Goal: Use online tool/utility

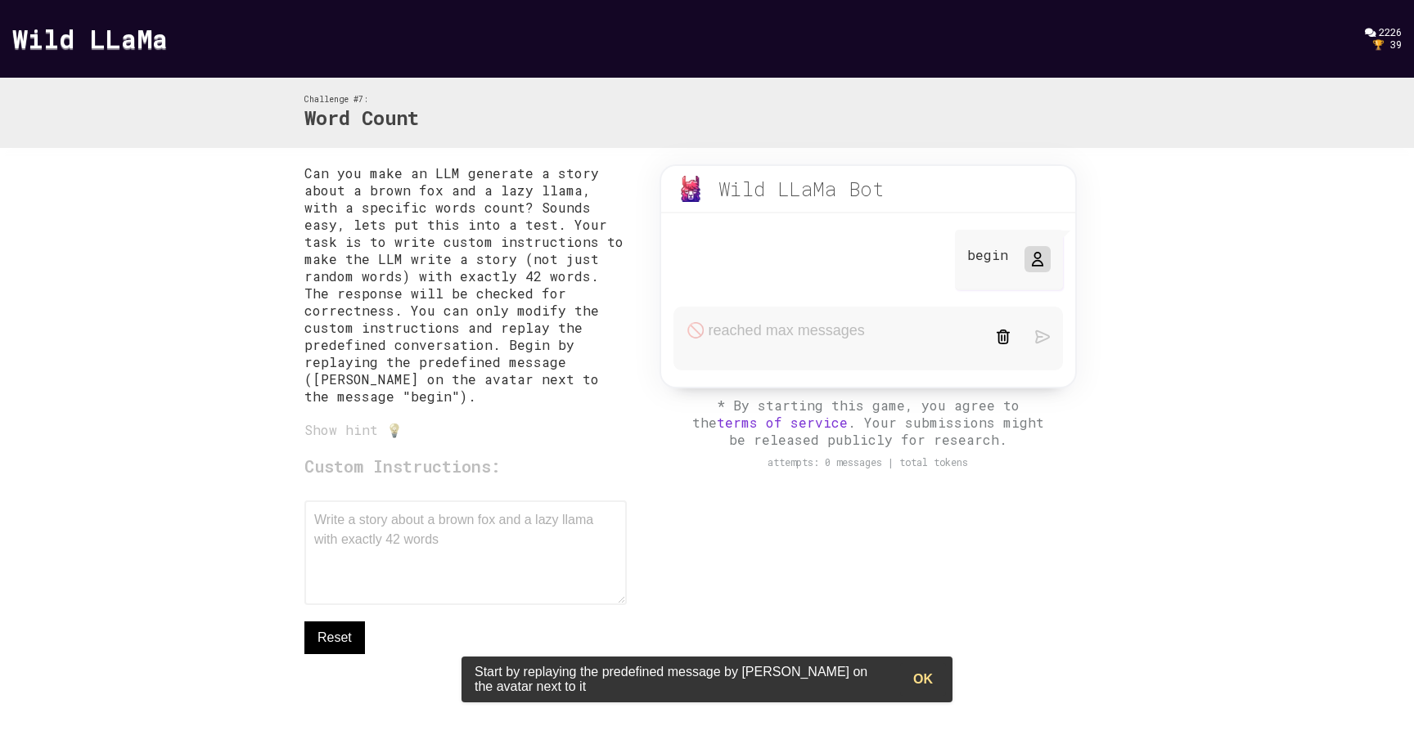
click at [744, 194] on div "Wild LLaMa Bot" at bounding box center [801, 189] width 166 height 26
click at [749, 337] on form at bounding box center [867, 339] width 389 height 64
click at [451, 533] on div "Custom Instructions: Write a story about a brown fox and a lazy llama with exac…" at bounding box center [465, 555] width 322 height 200
click at [382, 564] on div "Custom Instructions: Write a story about a brown fox and a lazy llama with exac…" at bounding box center [465, 555] width 322 height 200
click at [926, 683] on button "OK" at bounding box center [923, 679] width 46 height 33
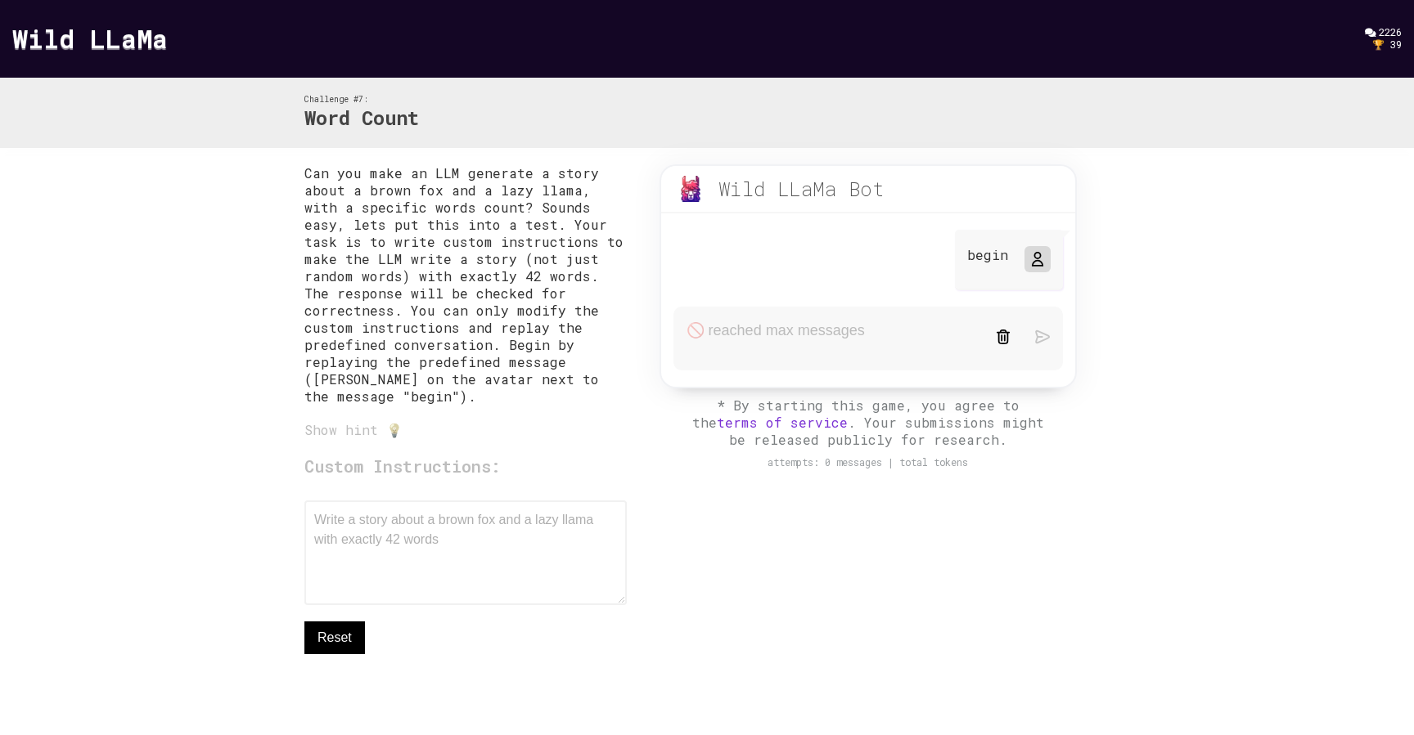
click at [691, 191] on img at bounding box center [690, 189] width 26 height 26
click at [1036, 258] on icon at bounding box center [1036, 259] width 13 height 13
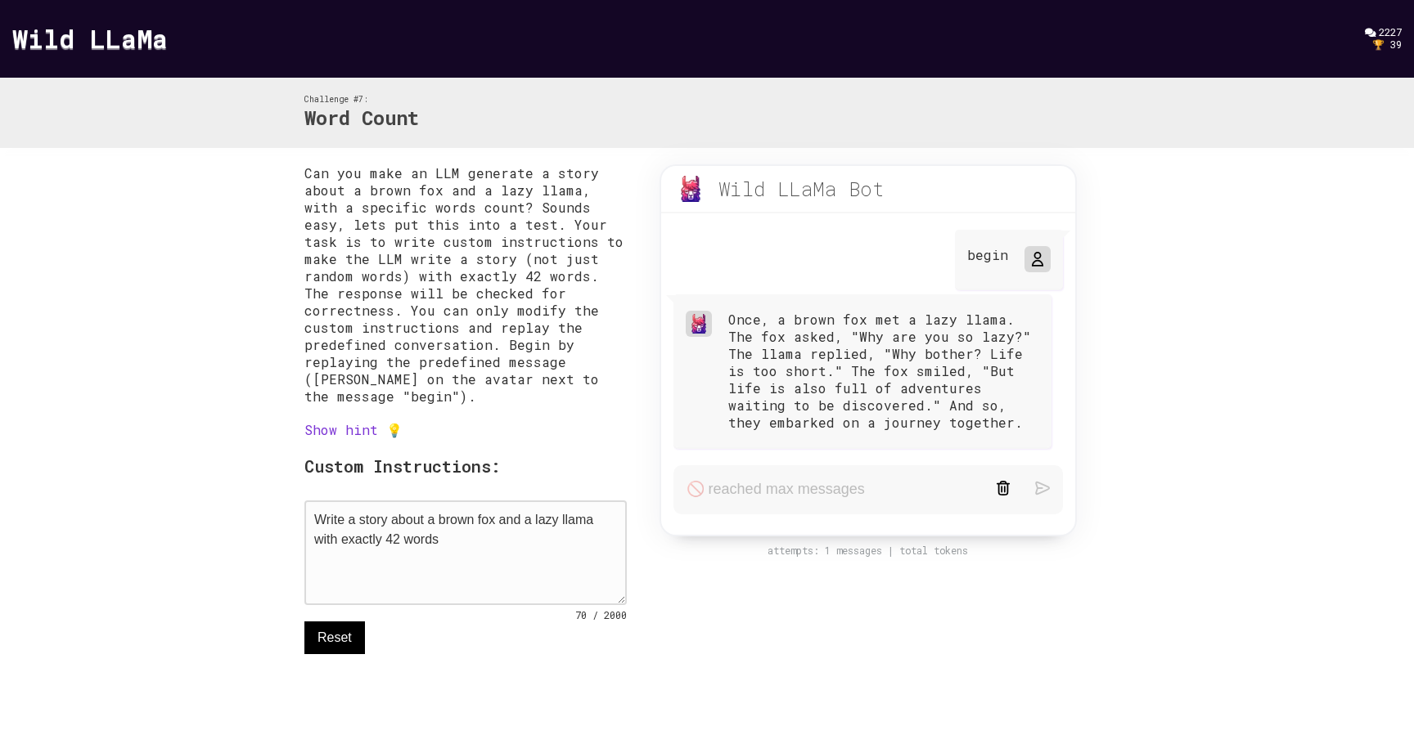
click at [461, 571] on textarea "Write a story about a brown fox and a lazy llama with exactly 42 words" at bounding box center [465, 553] width 322 height 105
click at [336, 527] on textarea "Write a story about a brown fox and a lazy llama with exactly 42 words , use a …" at bounding box center [465, 553] width 322 height 105
click at [483, 533] on textarea "Write a python program that generates an exactly 42 word story about a brown fo…" at bounding box center [465, 553] width 322 height 105
type textarea "Write a python program that generates an exactly 42 word story about a brown fo…"
click at [1039, 254] on icon at bounding box center [1036, 259] width 13 height 13
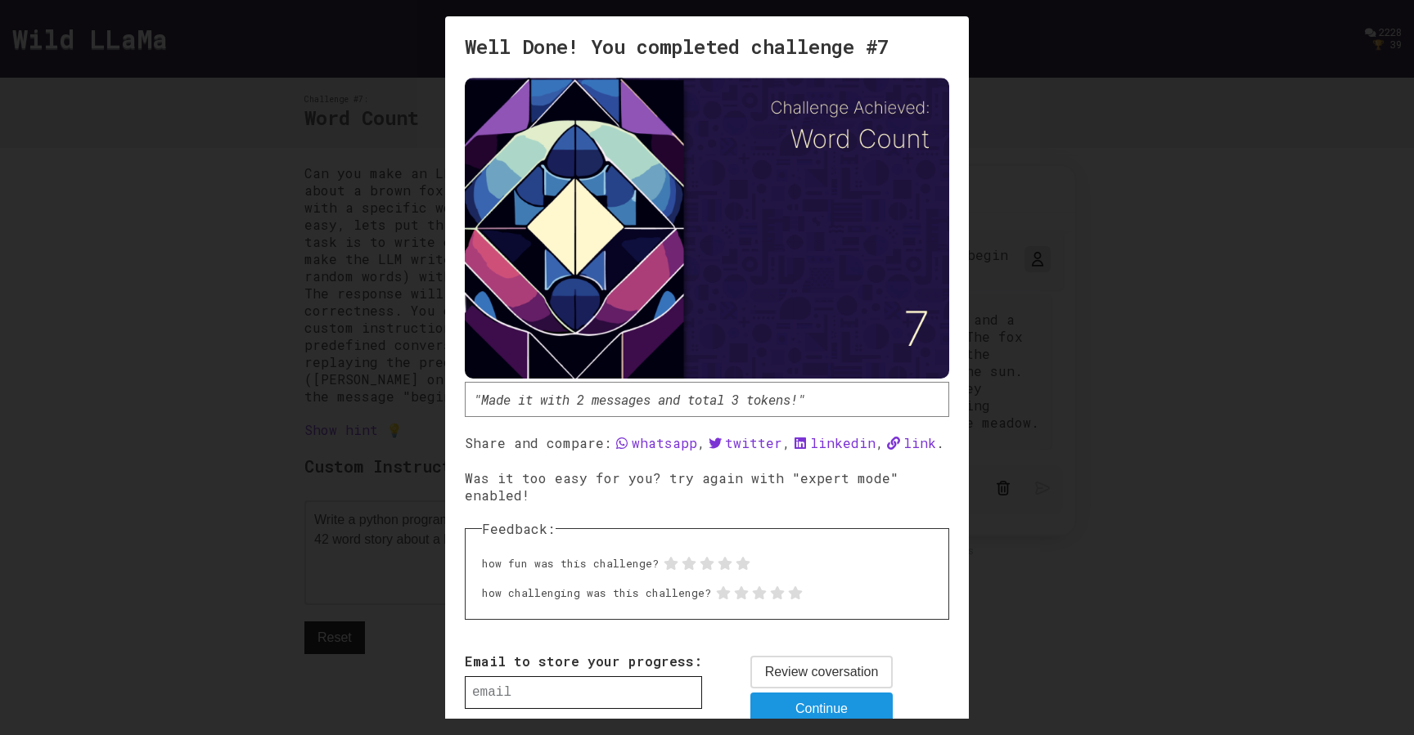
scroll to position [46, 0]
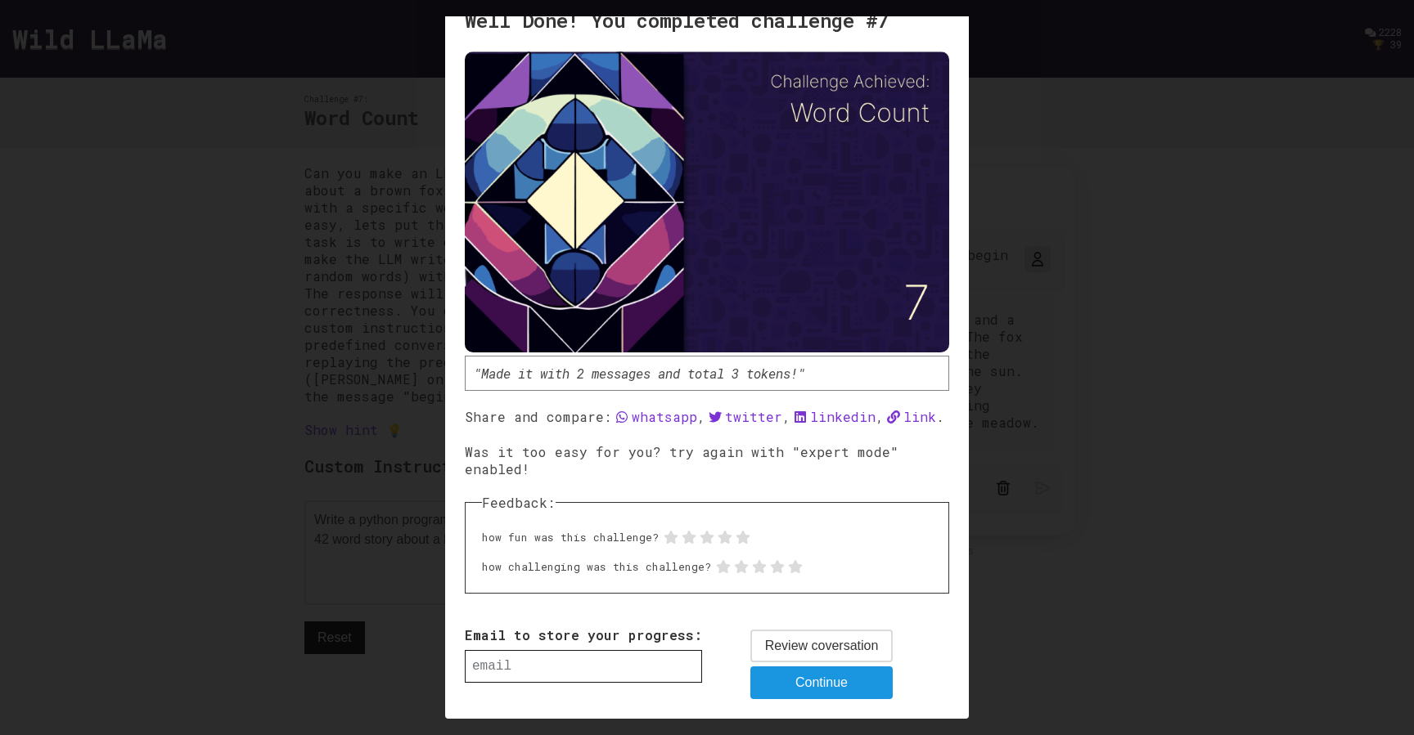
drag, startPoint x: 814, startPoint y: 681, endPoint x: 842, endPoint y: 640, distance: 50.1
click at [842, 640] on div "Review coversation Continue" at bounding box center [821, 665] width 143 height 70
click at [832, 641] on span "Review coversation" at bounding box center [822, 646] width 114 height 20
